Goal: Transaction & Acquisition: Purchase product/service

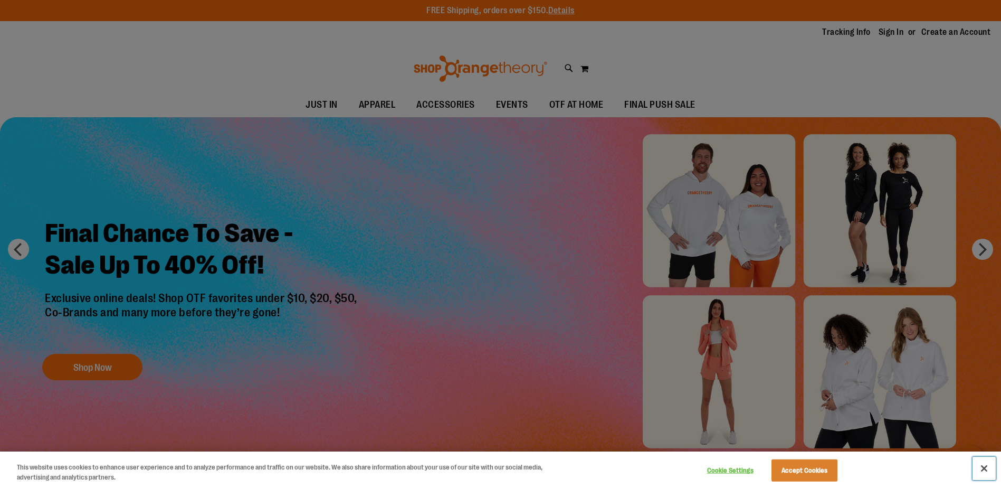
click at [983, 464] on button "Close" at bounding box center [984, 467] width 23 height 23
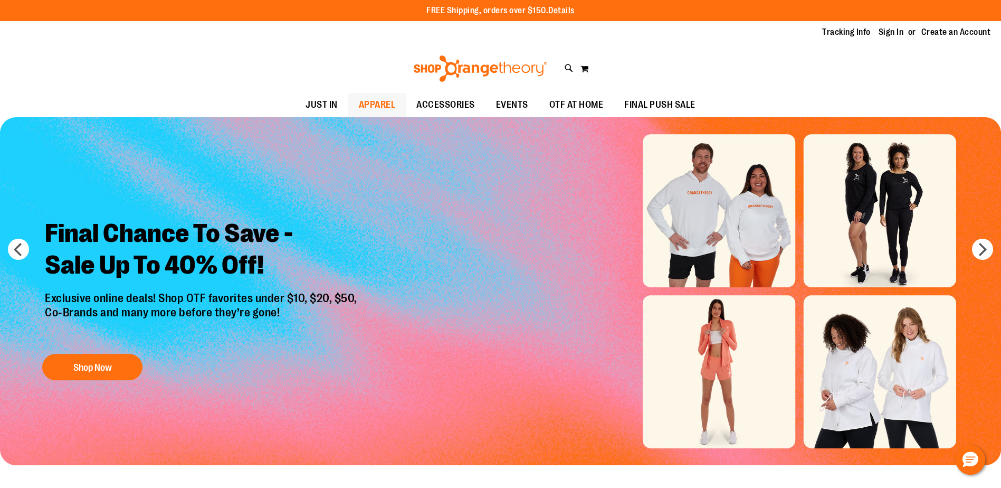
click at [378, 106] on span "APPAREL" at bounding box center [377, 105] width 37 height 24
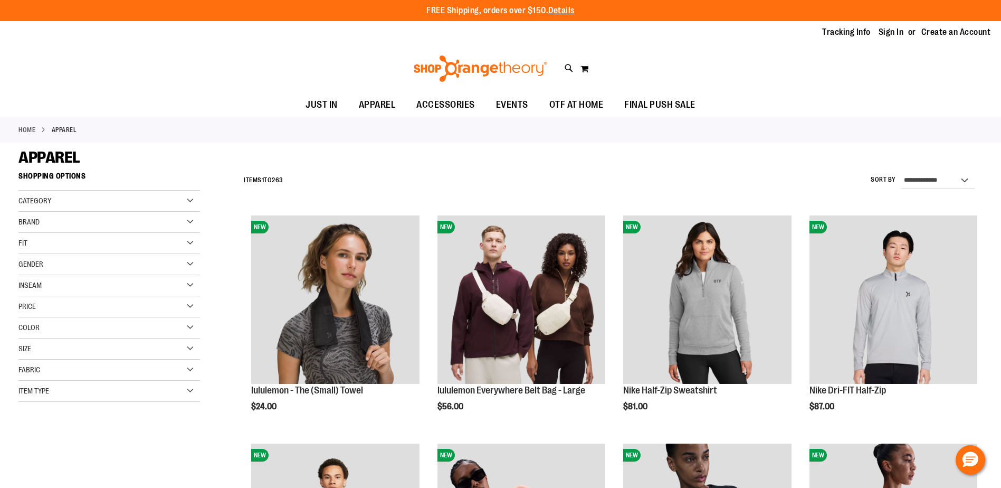
type input "**********"
click at [196, 263] on div "Gender" at bounding box center [109, 264] width 182 height 21
click at [46, 288] on span "18 items" at bounding box center [52, 285] width 17 height 11
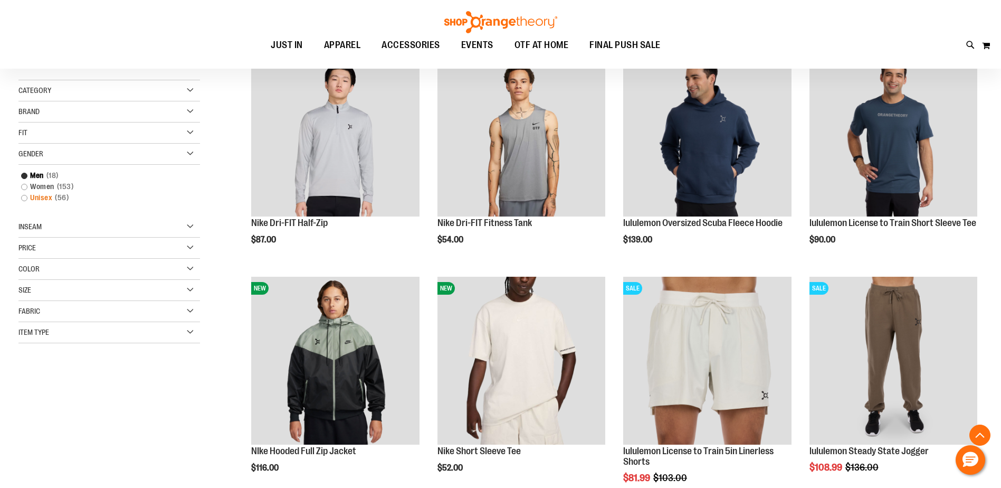
click at [37, 198] on link "Unisex 56 items" at bounding box center [103, 197] width 174 height 11
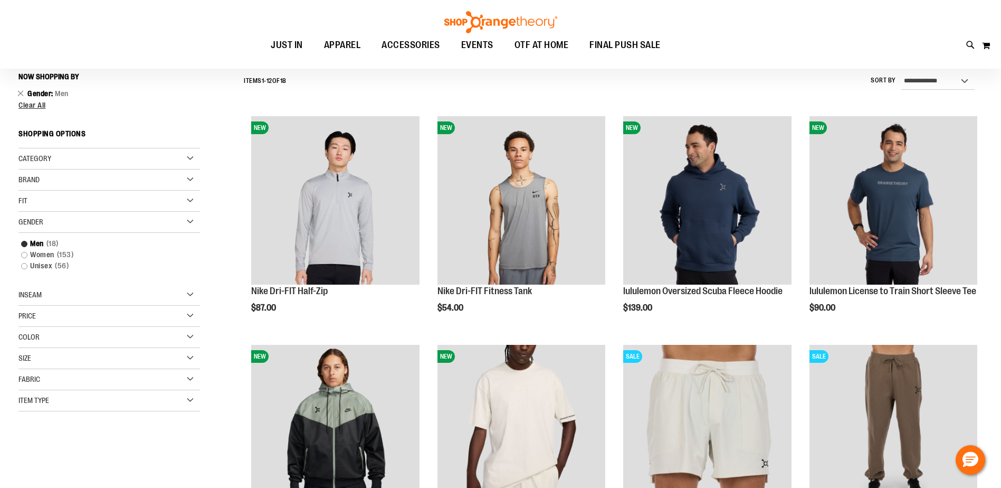
scroll to position [98, 0]
click at [43, 270] on link "Unisex 56 items" at bounding box center [103, 266] width 174 height 11
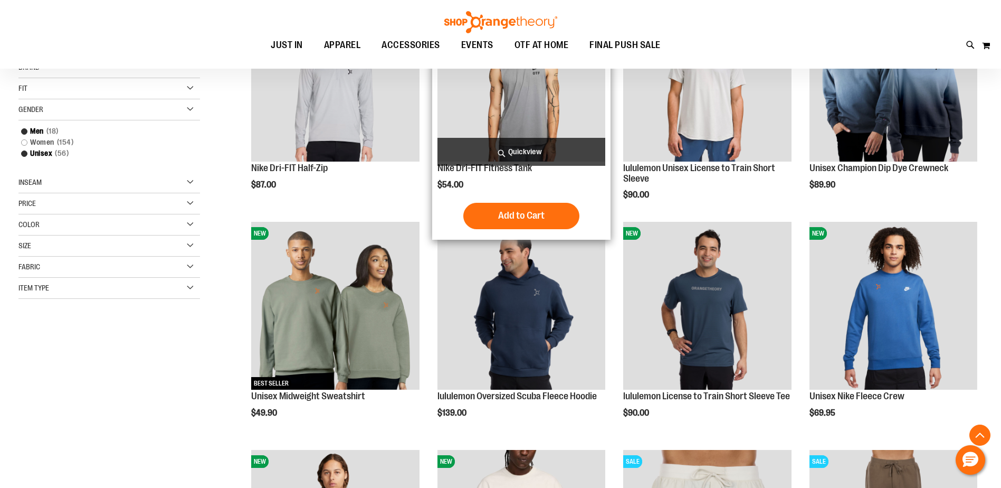
scroll to position [256, 0]
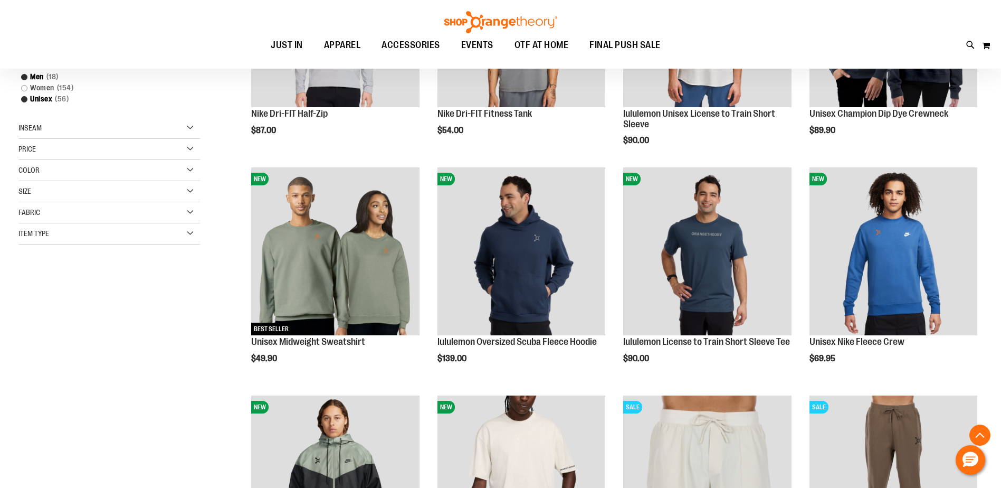
scroll to position [422, 0]
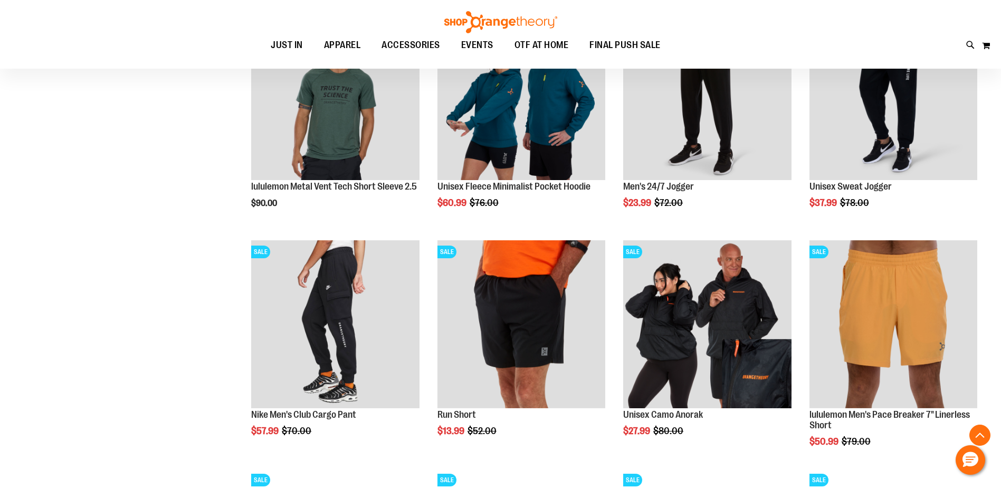
scroll to position [897, 0]
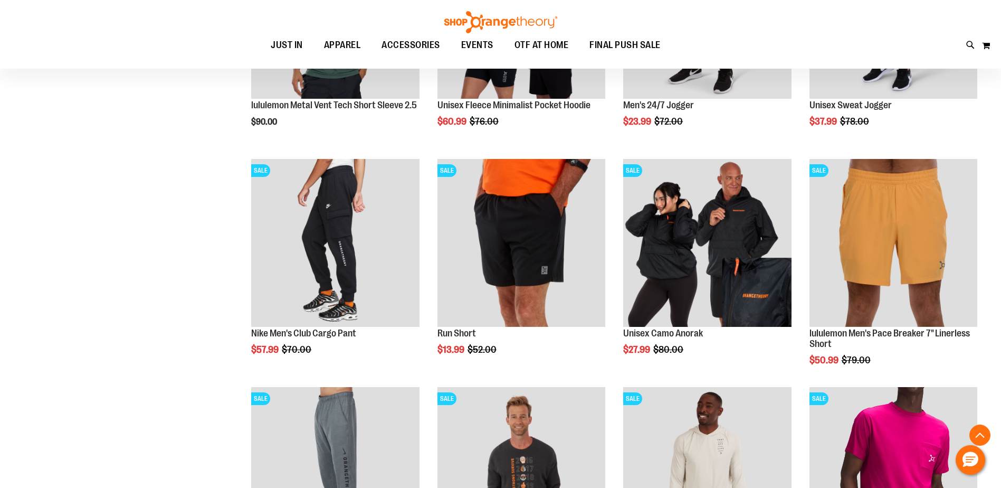
scroll to position [1055, 0]
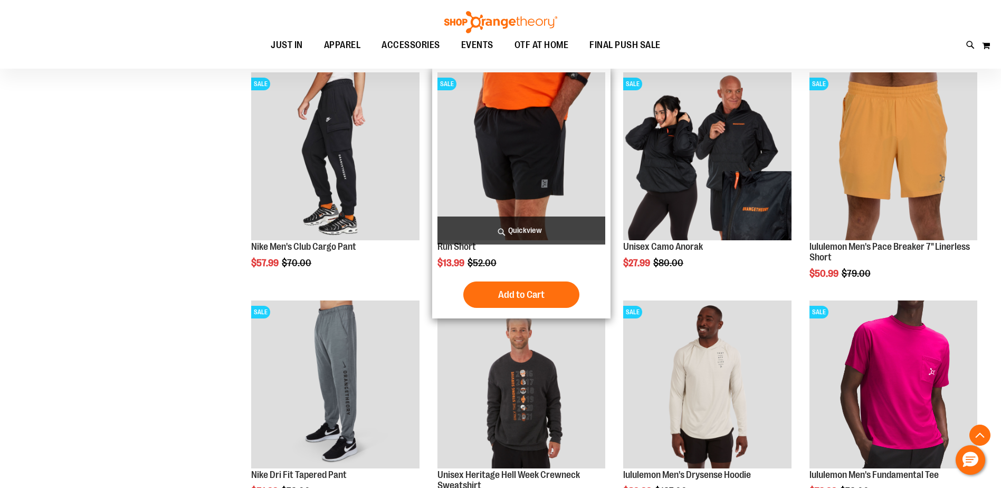
click at [551, 153] on img "product" at bounding box center [521, 156] width 168 height 168
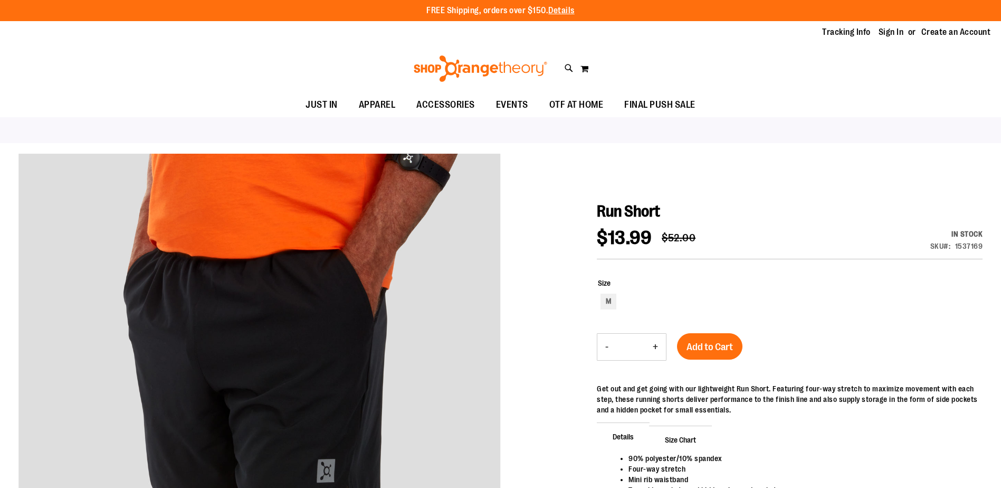
type input "**********"
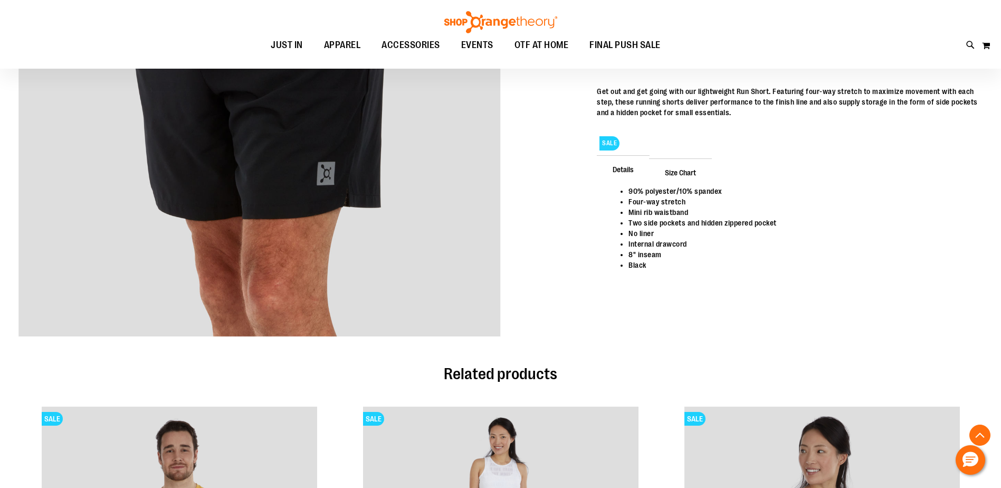
scroll to position [154, 0]
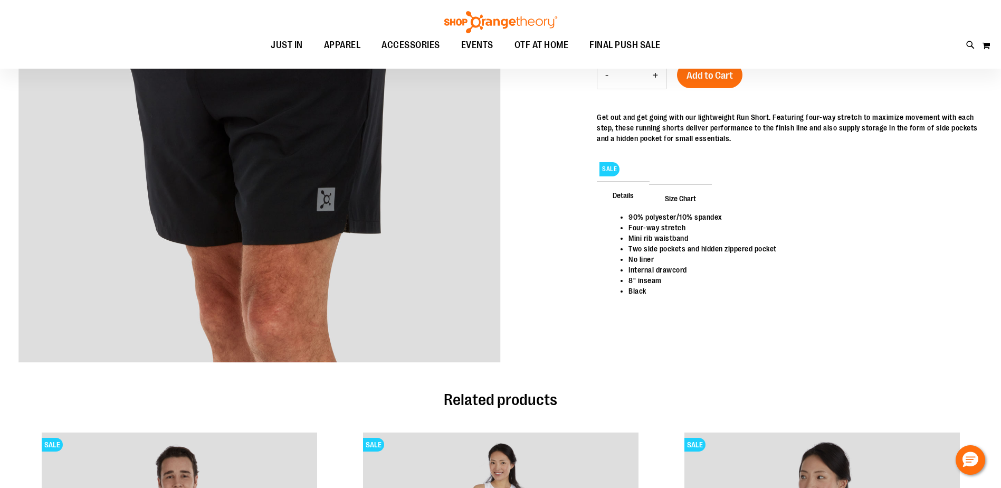
click at [671, 199] on span "Size Chart" at bounding box center [680, 197] width 63 height 27
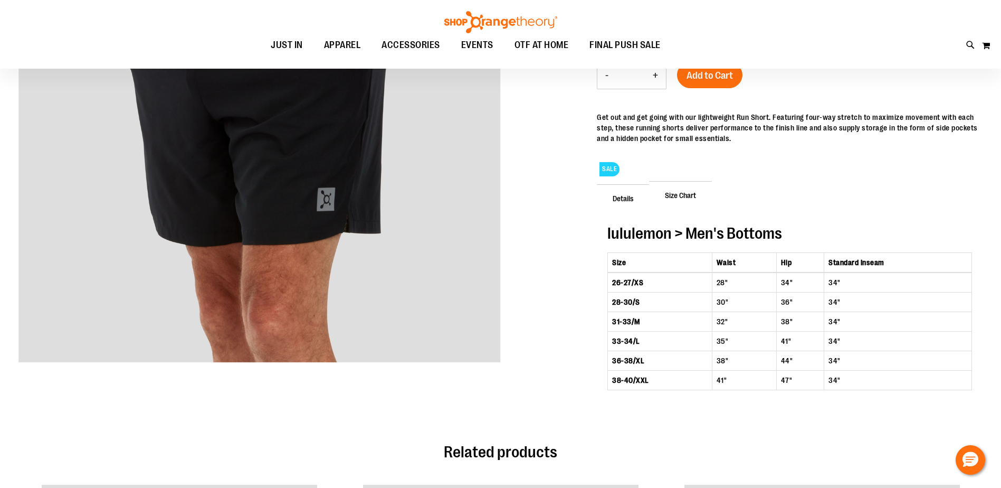
click at [631, 199] on span "Details" at bounding box center [623, 197] width 53 height 27
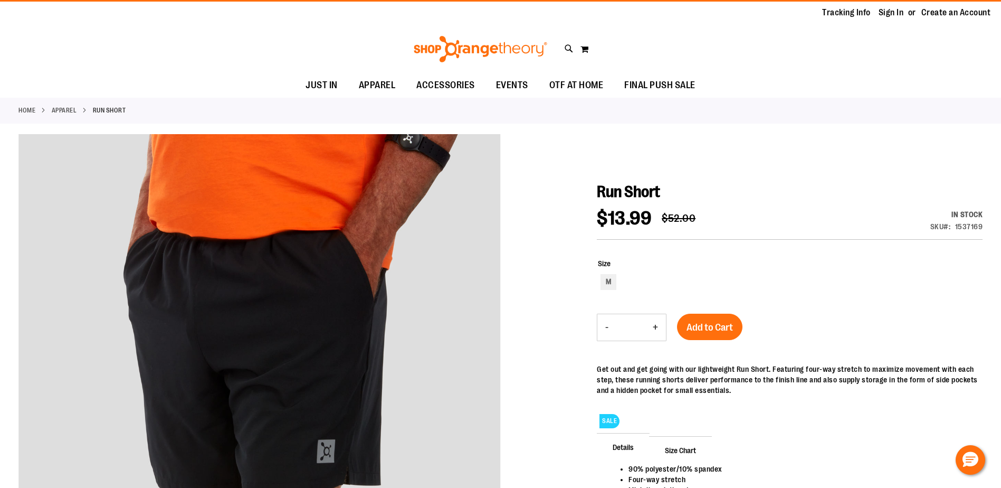
scroll to position [52, 0]
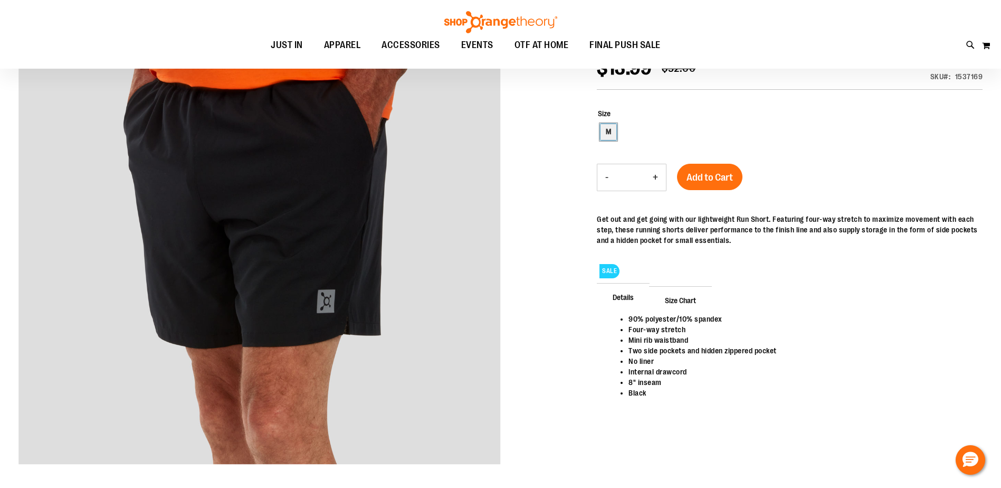
click at [605, 128] on div "M" at bounding box center [609, 132] width 16 height 16
type input "***"
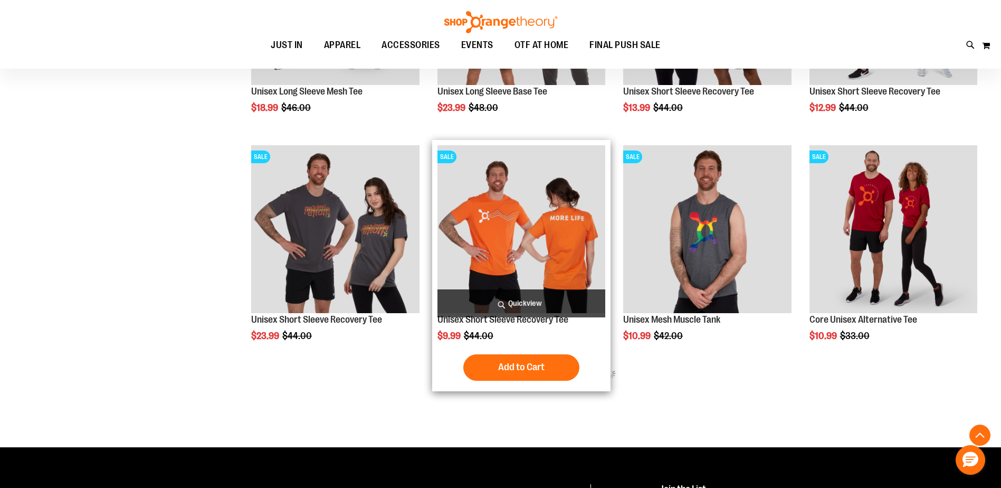
scroll to position [551, 0]
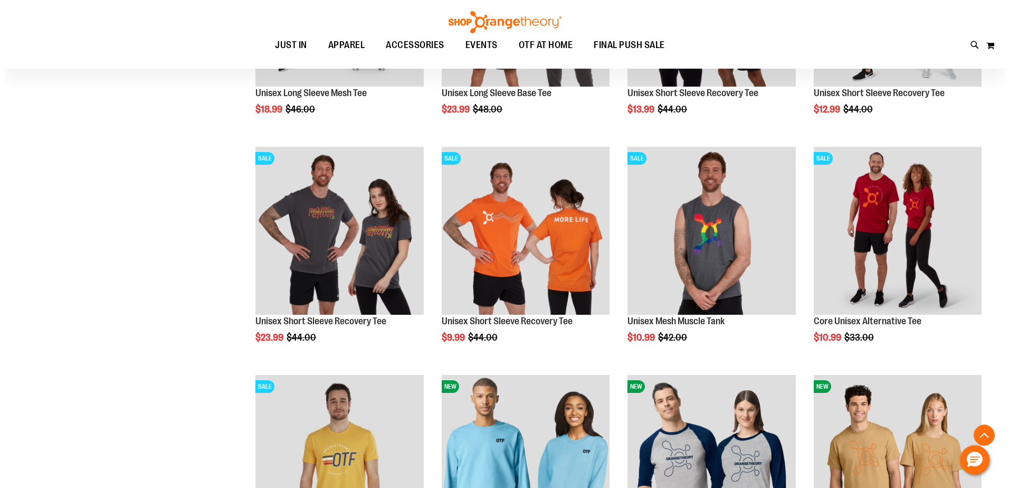
scroll to position [604, 0]
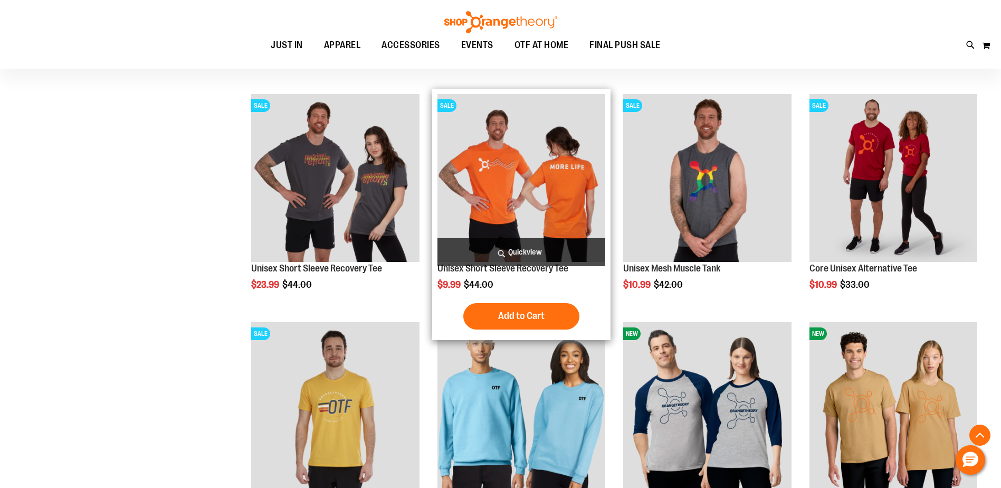
type input "**********"
click at [511, 176] on img "product" at bounding box center [521, 178] width 168 height 168
click at [522, 250] on span "Quickview" at bounding box center [521, 252] width 168 height 28
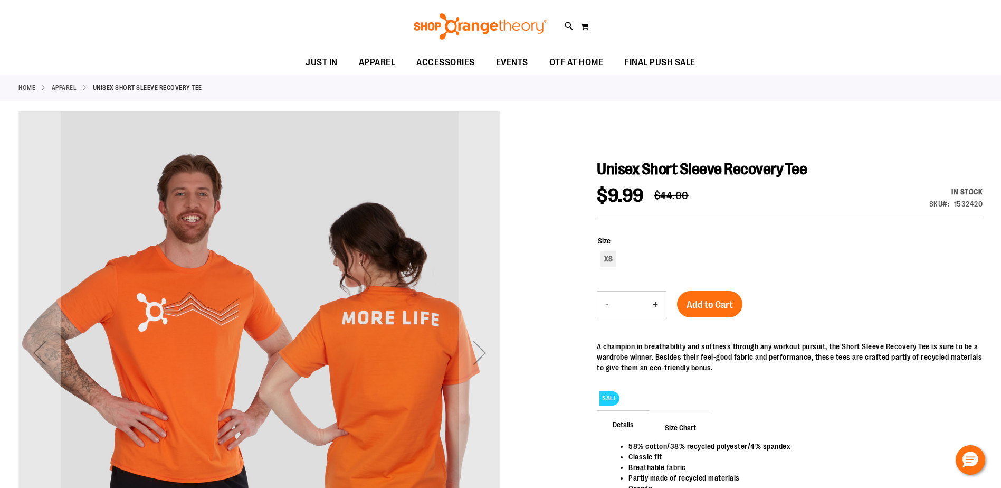
scroll to position [105, 0]
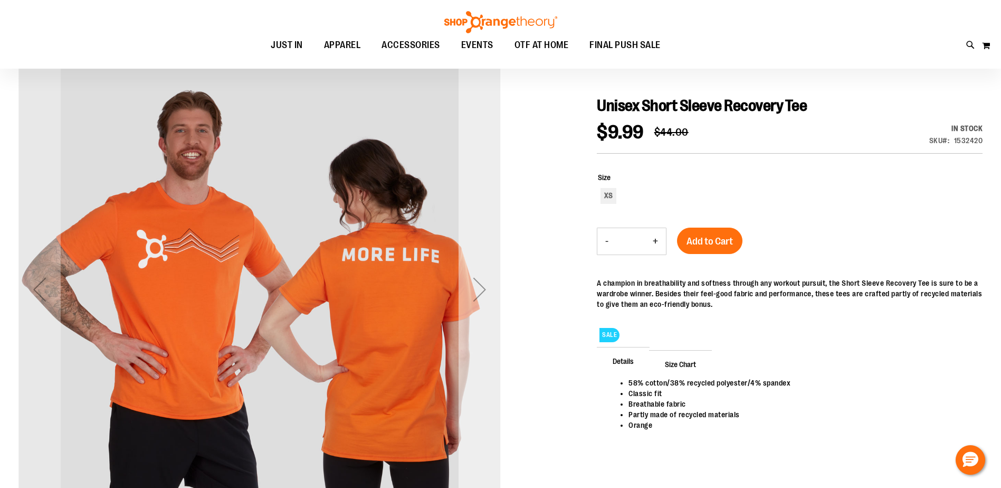
type input "**********"
click at [469, 284] on div "Next" at bounding box center [480, 289] width 42 height 42
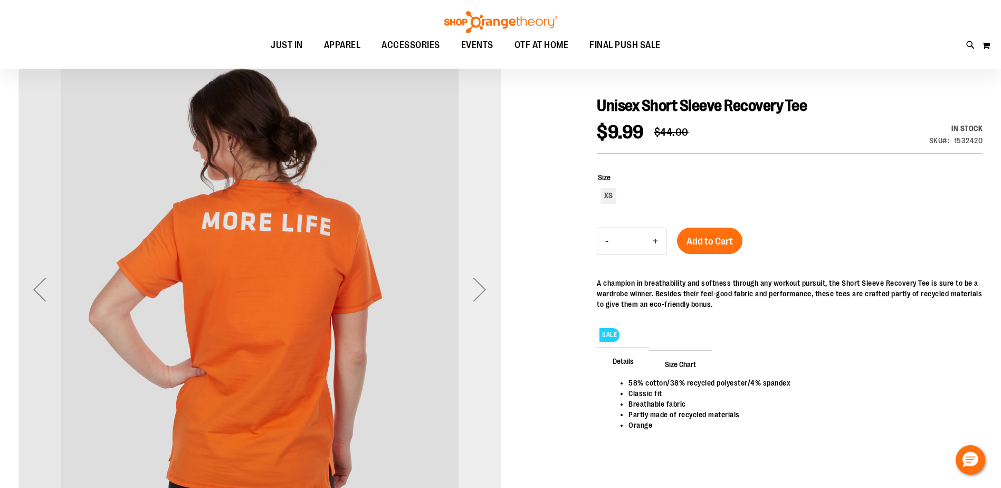
click at [469, 284] on div "Next" at bounding box center [480, 289] width 42 height 42
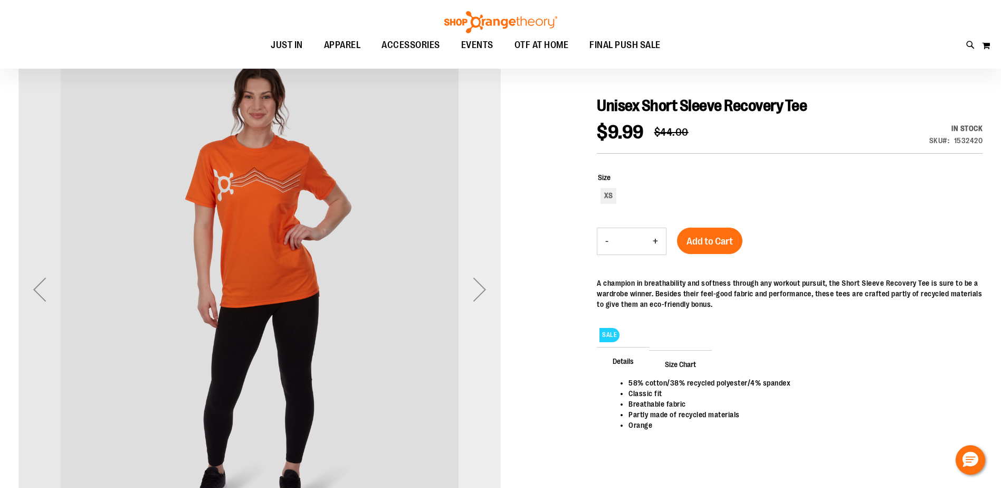
click at [469, 284] on div "Next" at bounding box center [480, 289] width 42 height 42
